Goal: Transaction & Acquisition: Purchase product/service

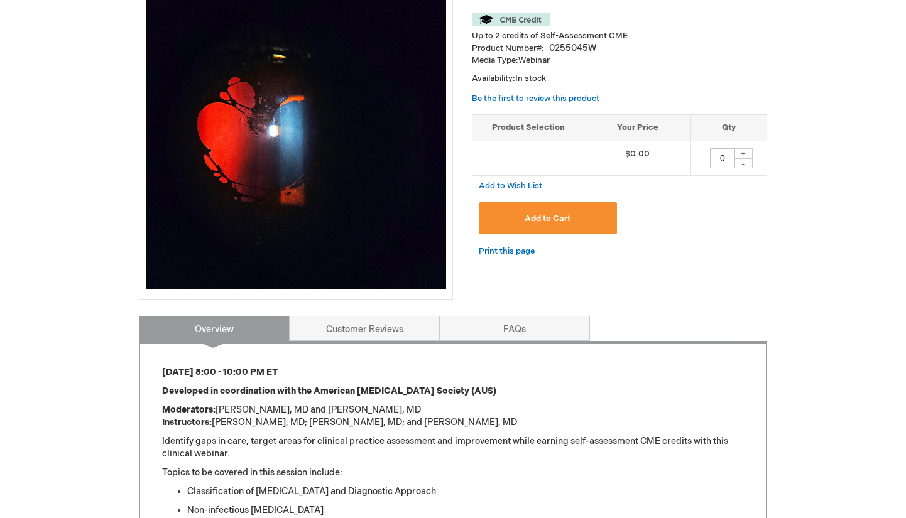
scroll to position [205, 0]
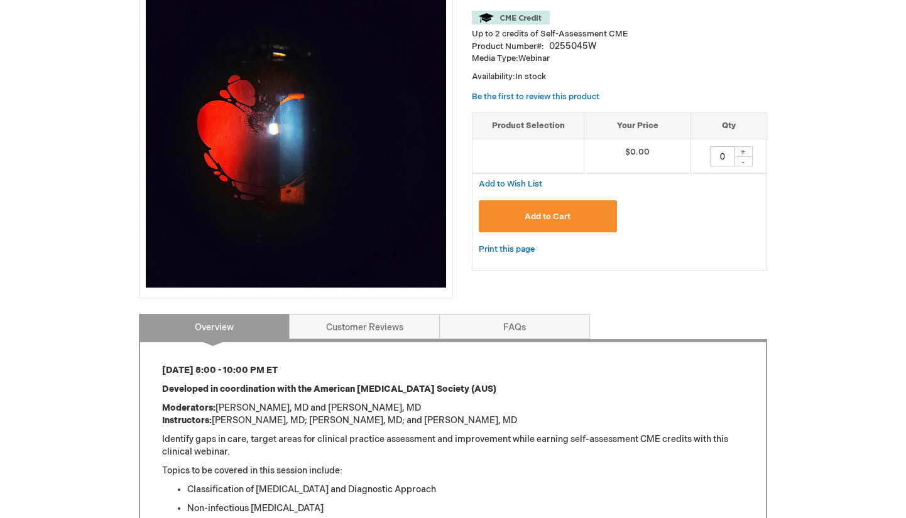
click at [523, 214] on button "Add to Cart" at bounding box center [548, 216] width 138 height 32
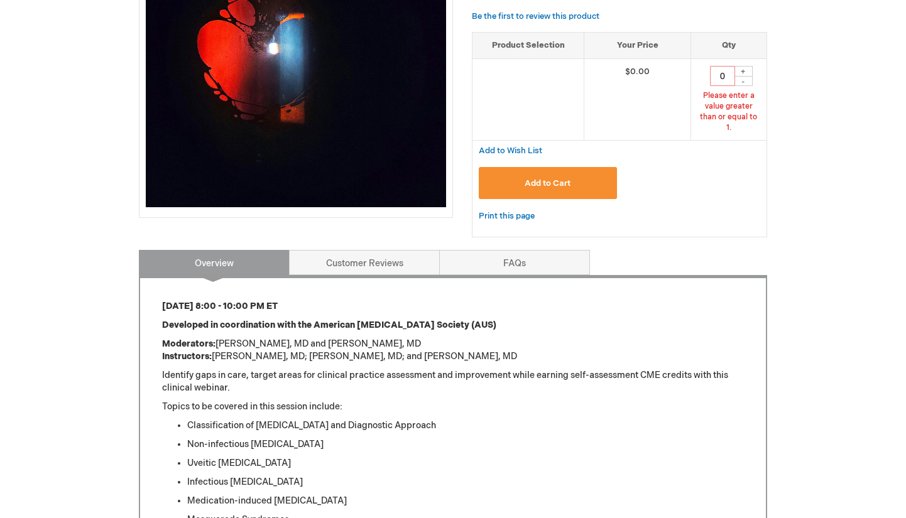
scroll to position [224, 0]
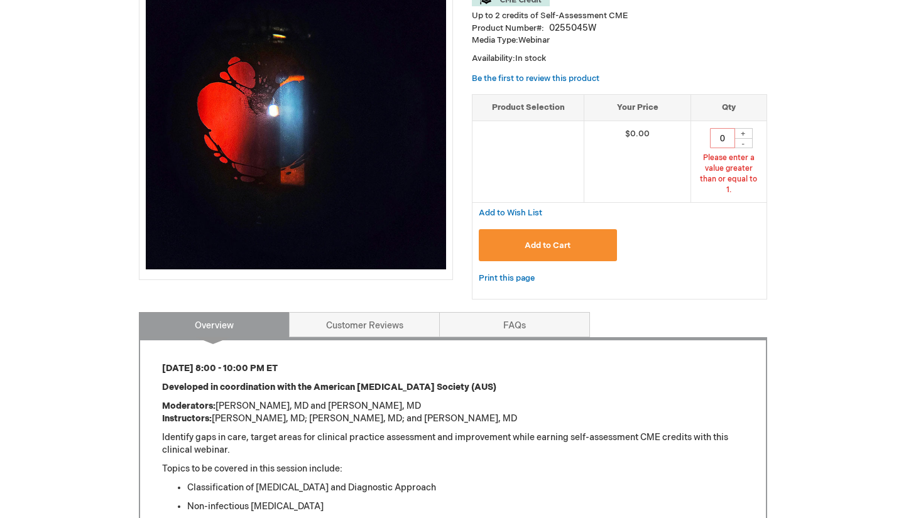
click at [743, 129] on div "+" at bounding box center [743, 133] width 19 height 11
type input "1"
click at [557, 229] on button "Add to Cart" at bounding box center [548, 245] width 138 height 32
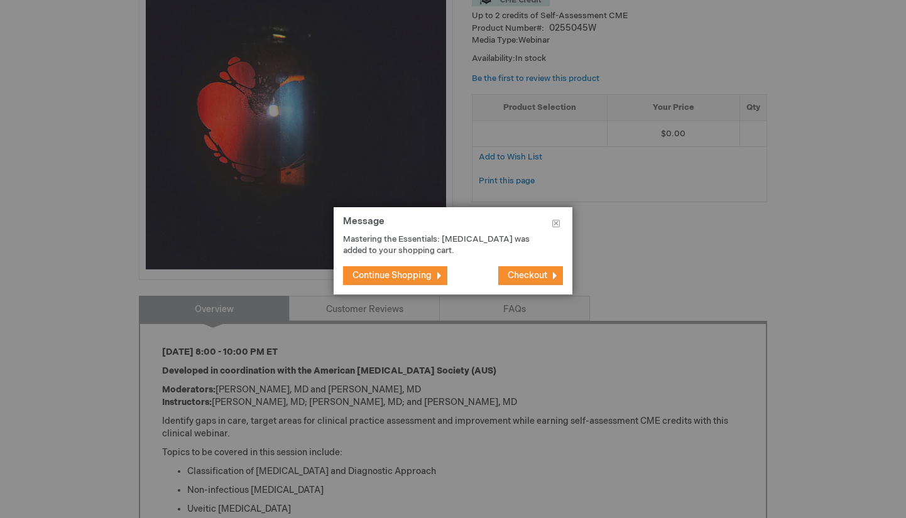
click at [544, 275] on span "Checkout" at bounding box center [528, 275] width 40 height 11
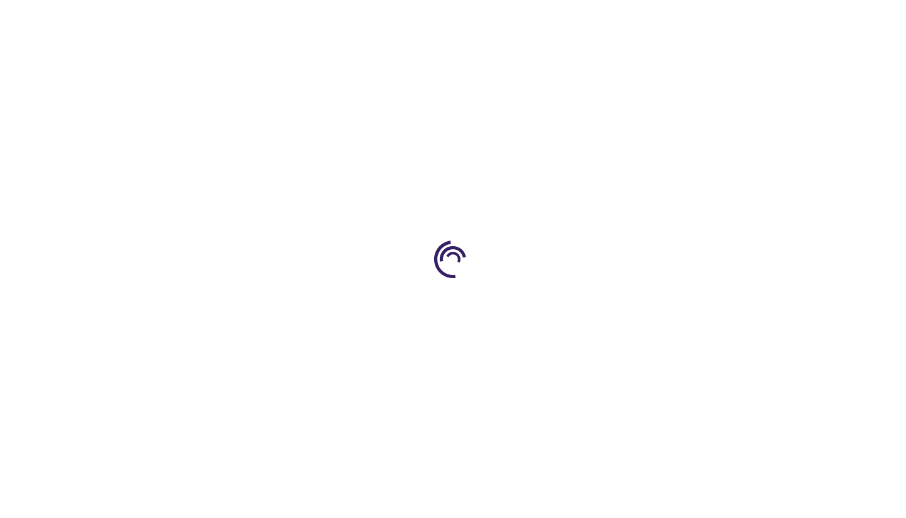
select select "US"
select select "34"
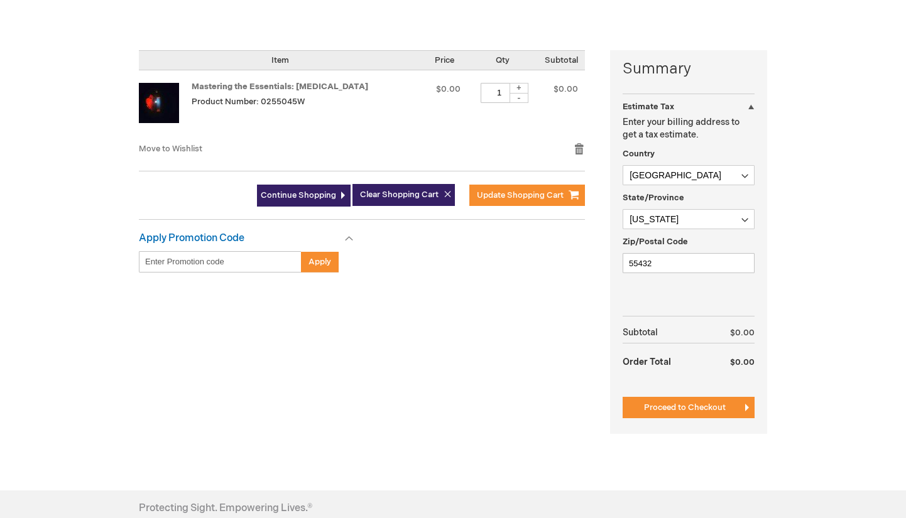
scroll to position [287, 0]
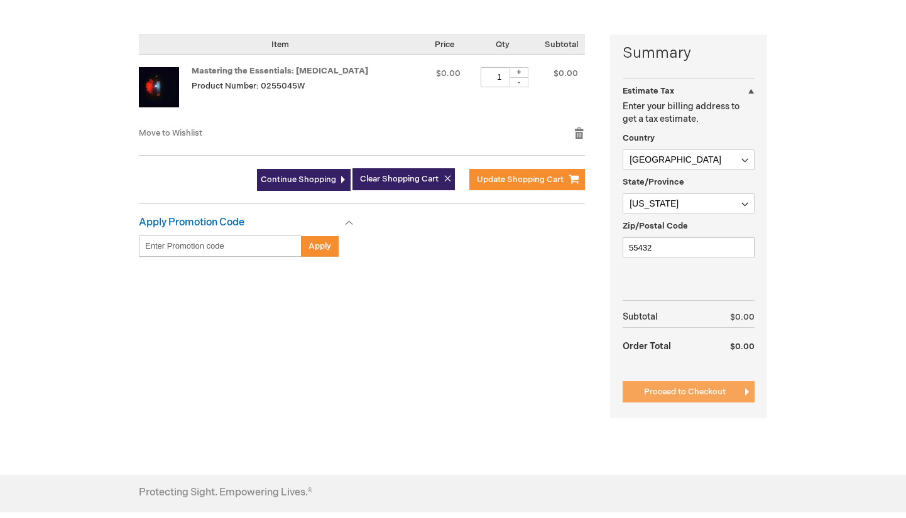
click at [654, 398] on button "Proceed to Checkout" at bounding box center [689, 391] width 132 height 21
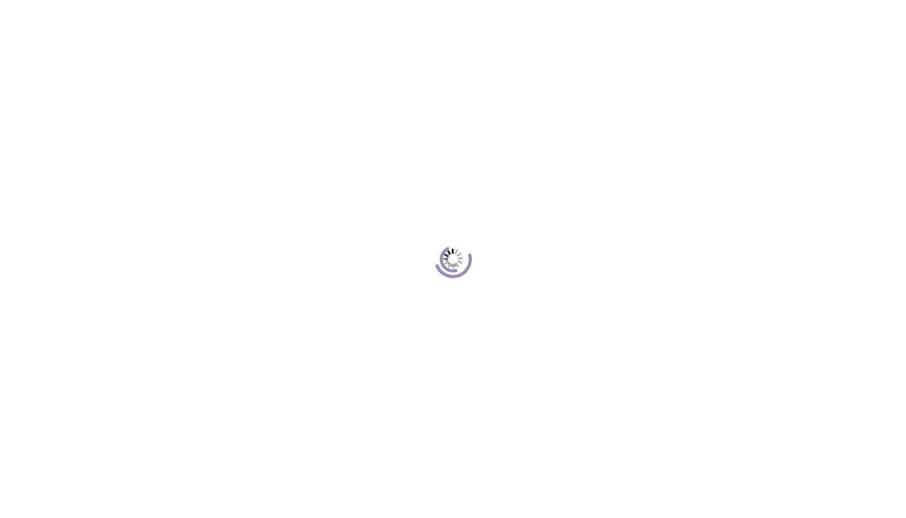
scroll to position [172, 0]
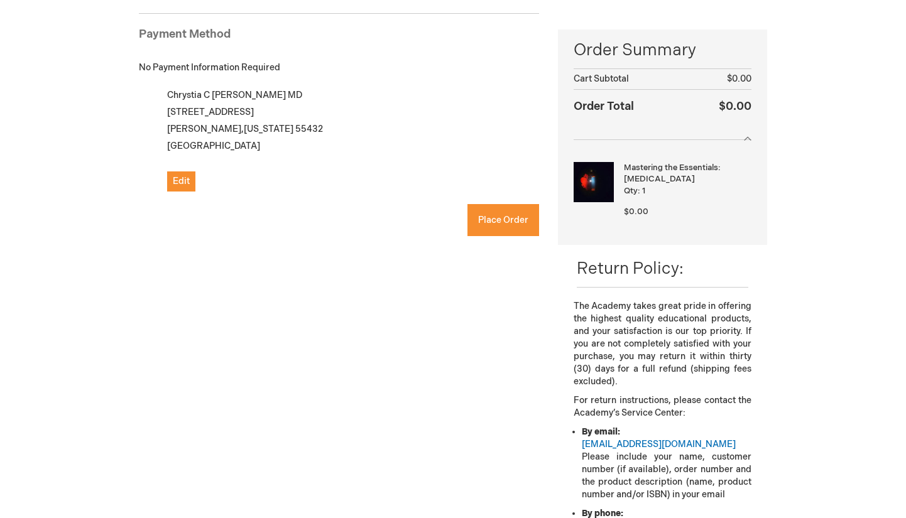
checkbox input "true"
click at [490, 227] on button "Place Order" at bounding box center [504, 220] width 72 height 32
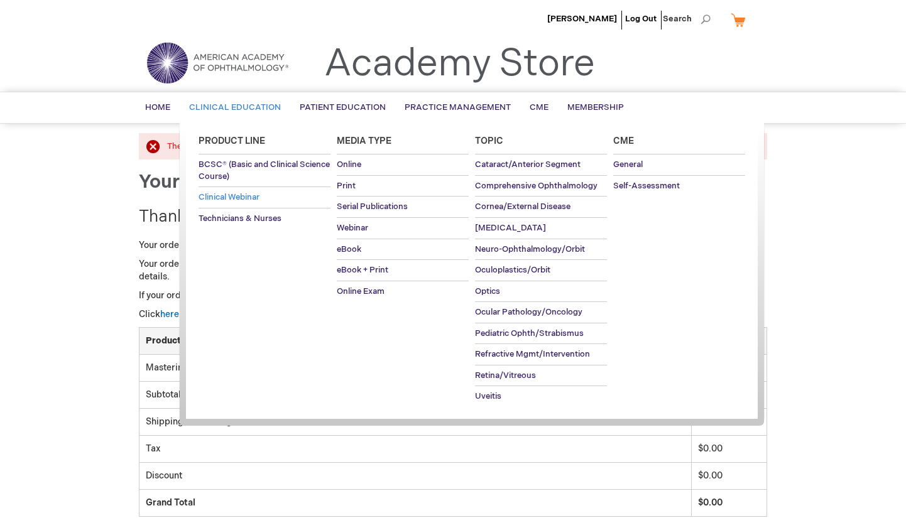
click at [242, 194] on span "Clinical Webinar" at bounding box center [229, 197] width 61 height 10
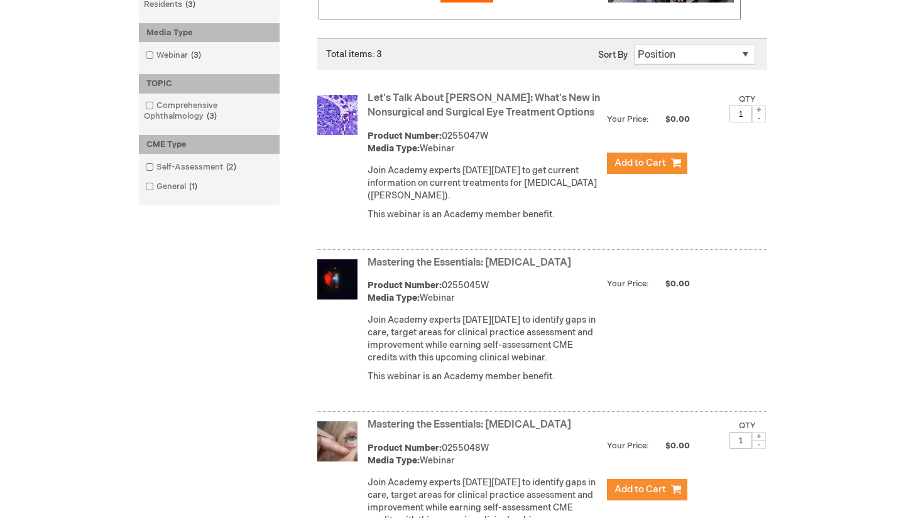
scroll to position [309, 0]
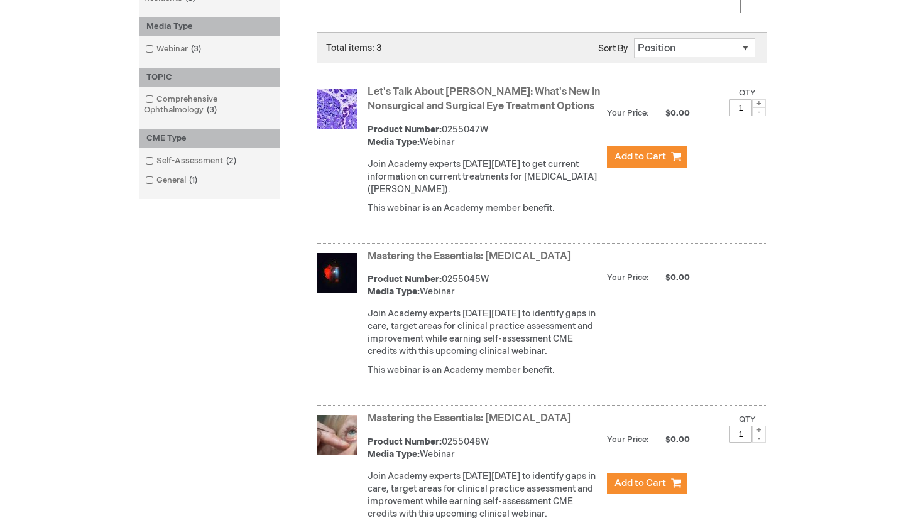
click at [415, 254] on link "Mastering the Essentials: [MEDICAL_DATA]" at bounding box center [470, 257] width 204 height 12
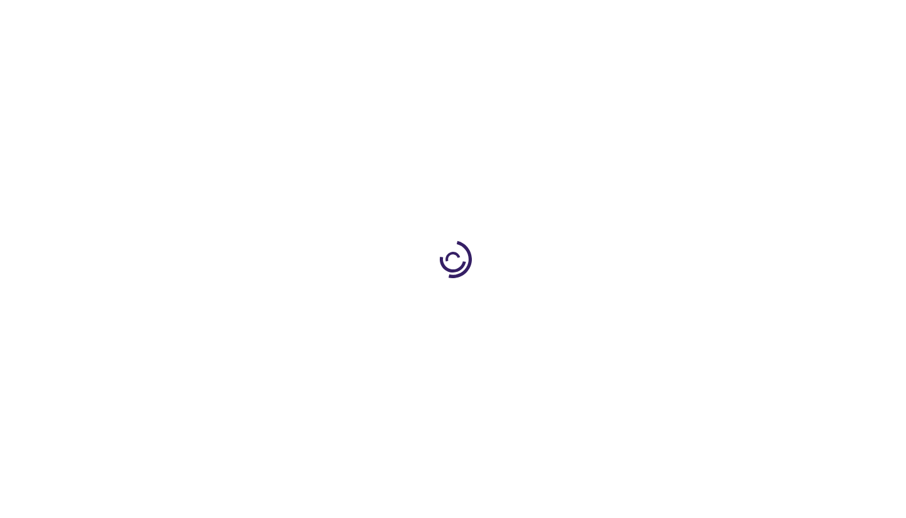
type input "0"
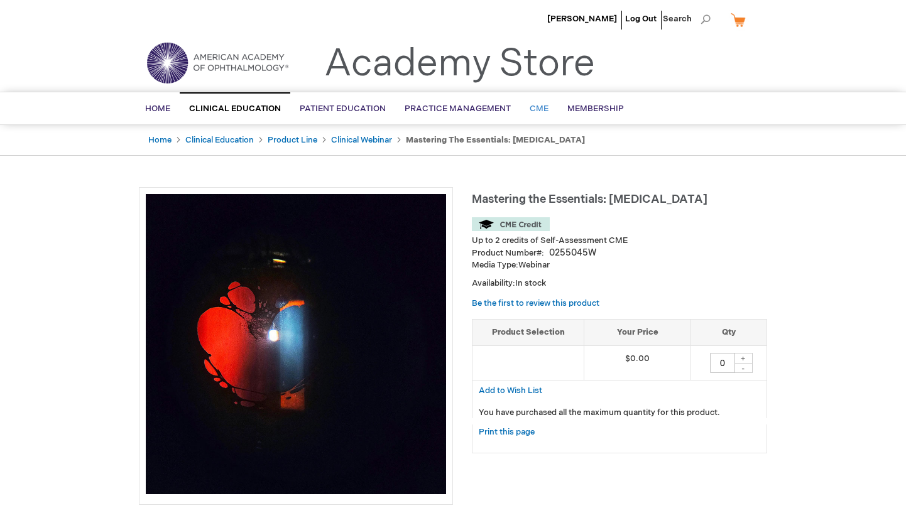
click at [537, 112] on span "CME" at bounding box center [539, 109] width 19 height 10
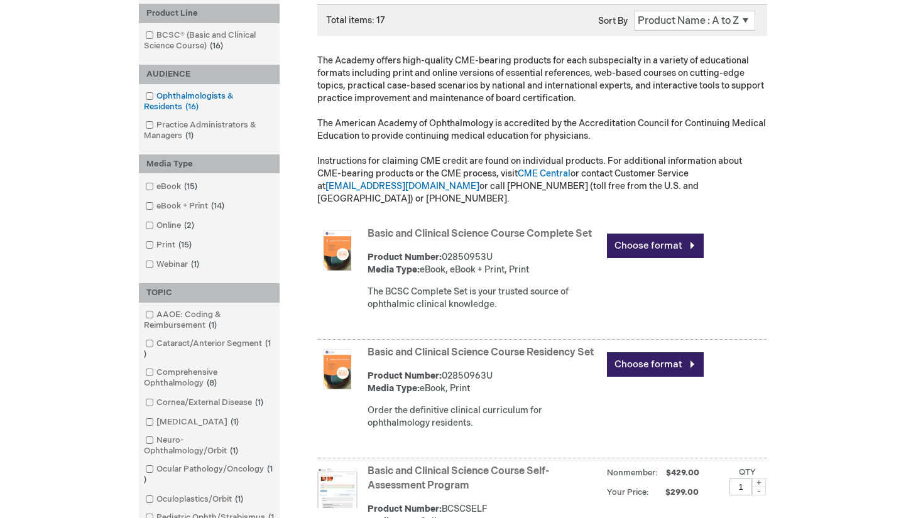
scroll to position [211, 0]
click at [156, 261] on span at bounding box center [156, 264] width 0 height 10
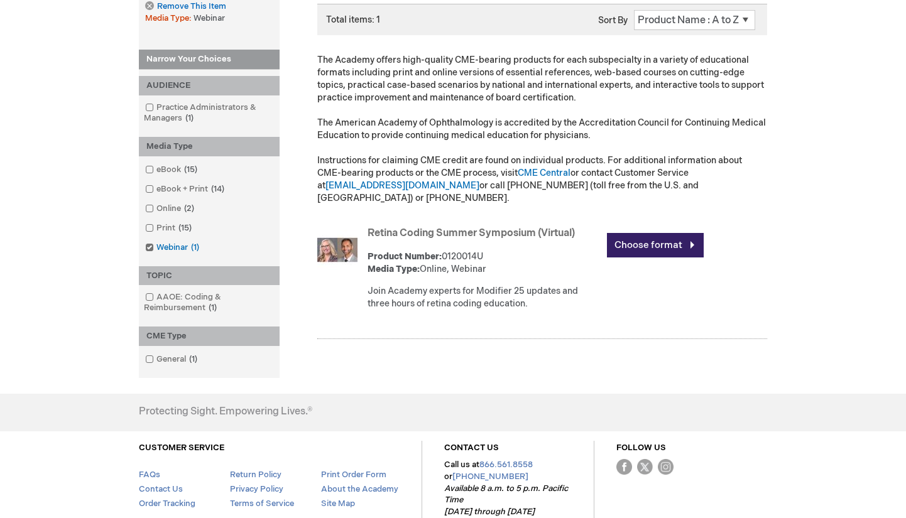
click at [156, 247] on span at bounding box center [156, 248] width 0 height 10
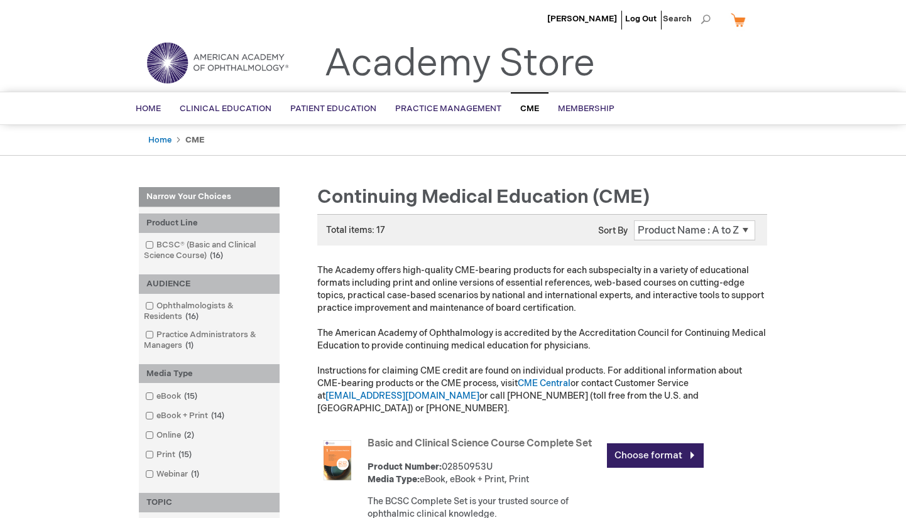
click at [256, 58] on img at bounding box center [217, 62] width 151 height 45
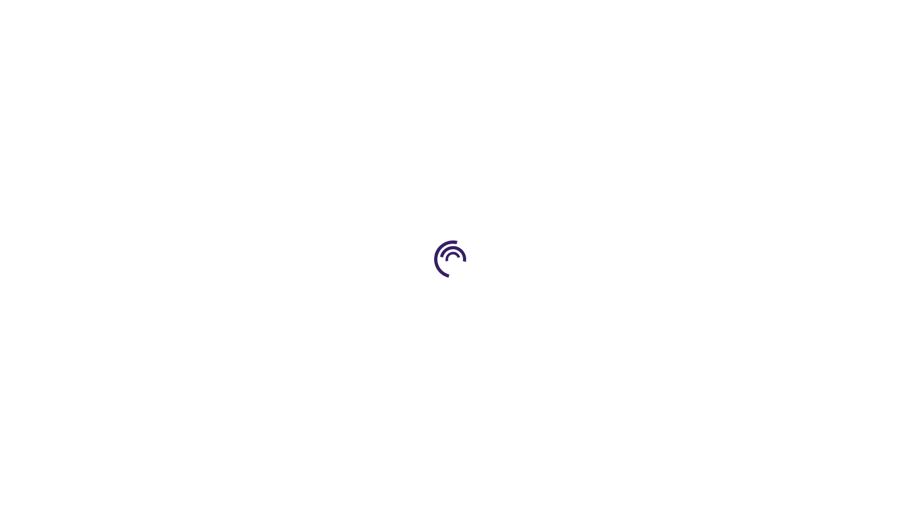
type input "0"
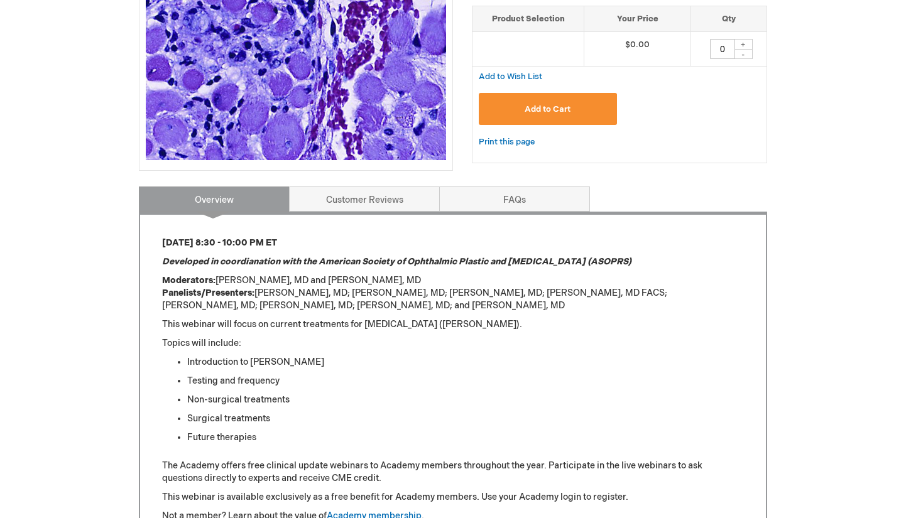
scroll to position [367, 0]
